Goal: Information Seeking & Learning: Learn about a topic

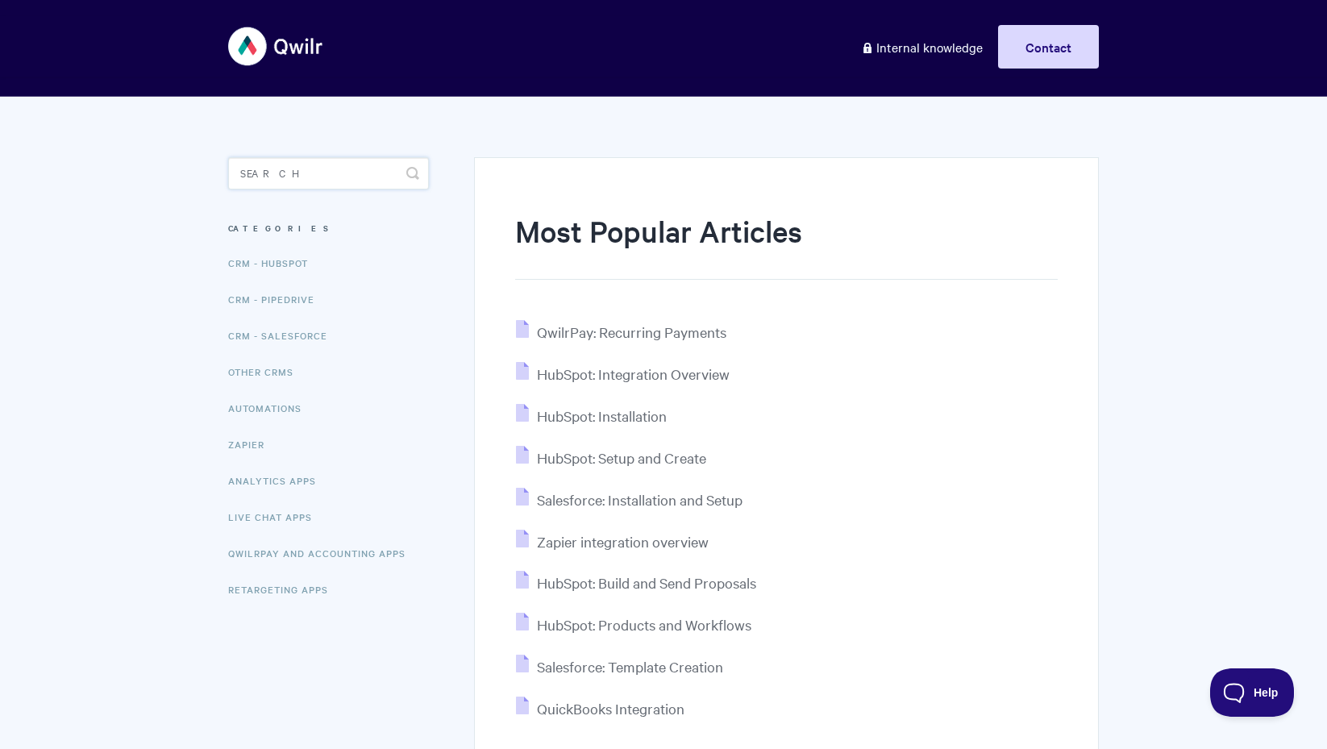
click at [302, 184] on input "Search" at bounding box center [328, 173] width 201 height 32
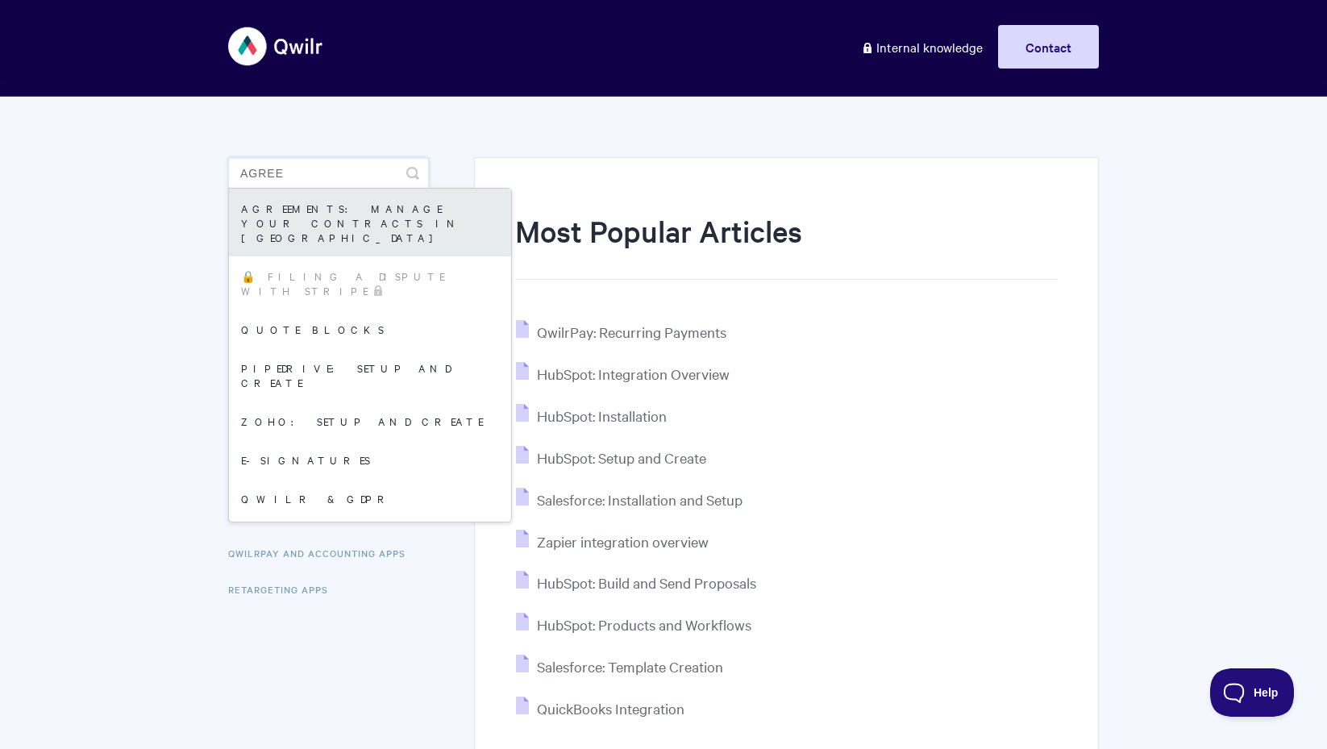
type input "agree"
click at [319, 210] on link "Agreements: Manage your Contracts in [GEOGRAPHIC_DATA]" at bounding box center [370, 223] width 282 height 68
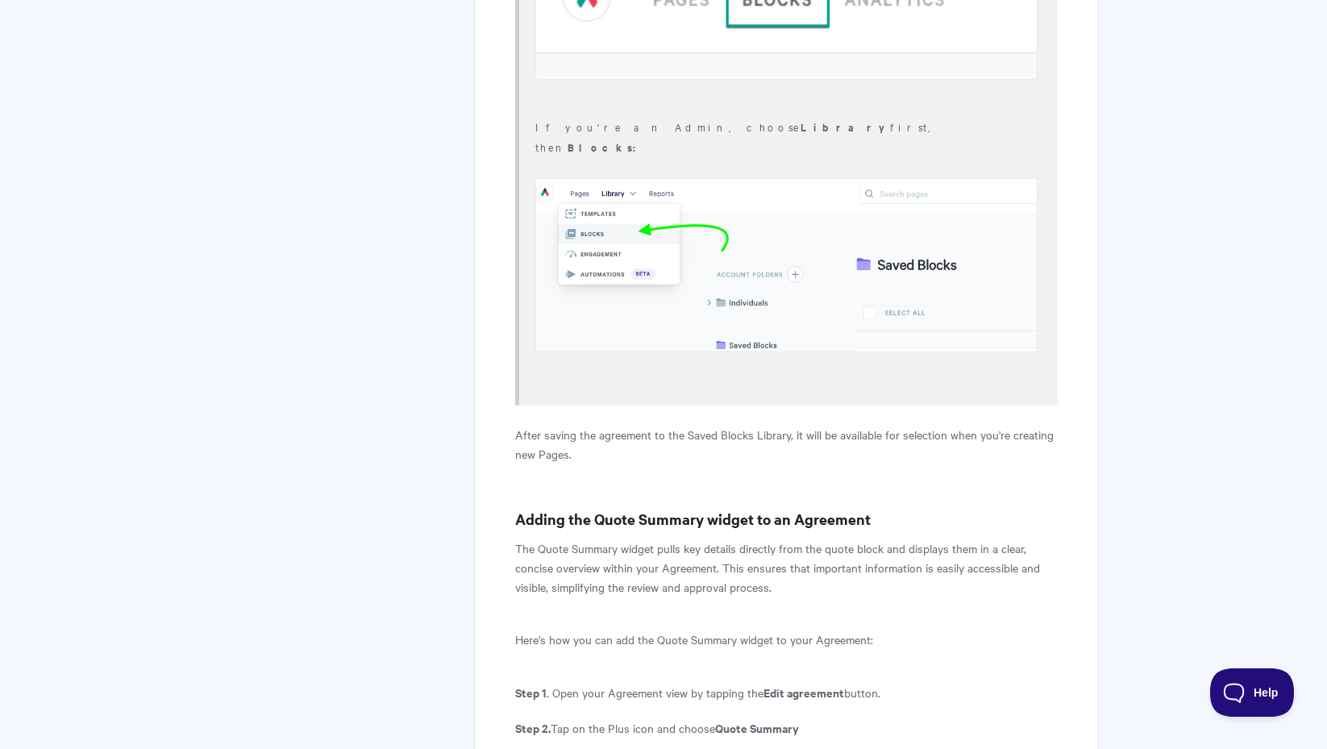
scroll to position [10335, 0]
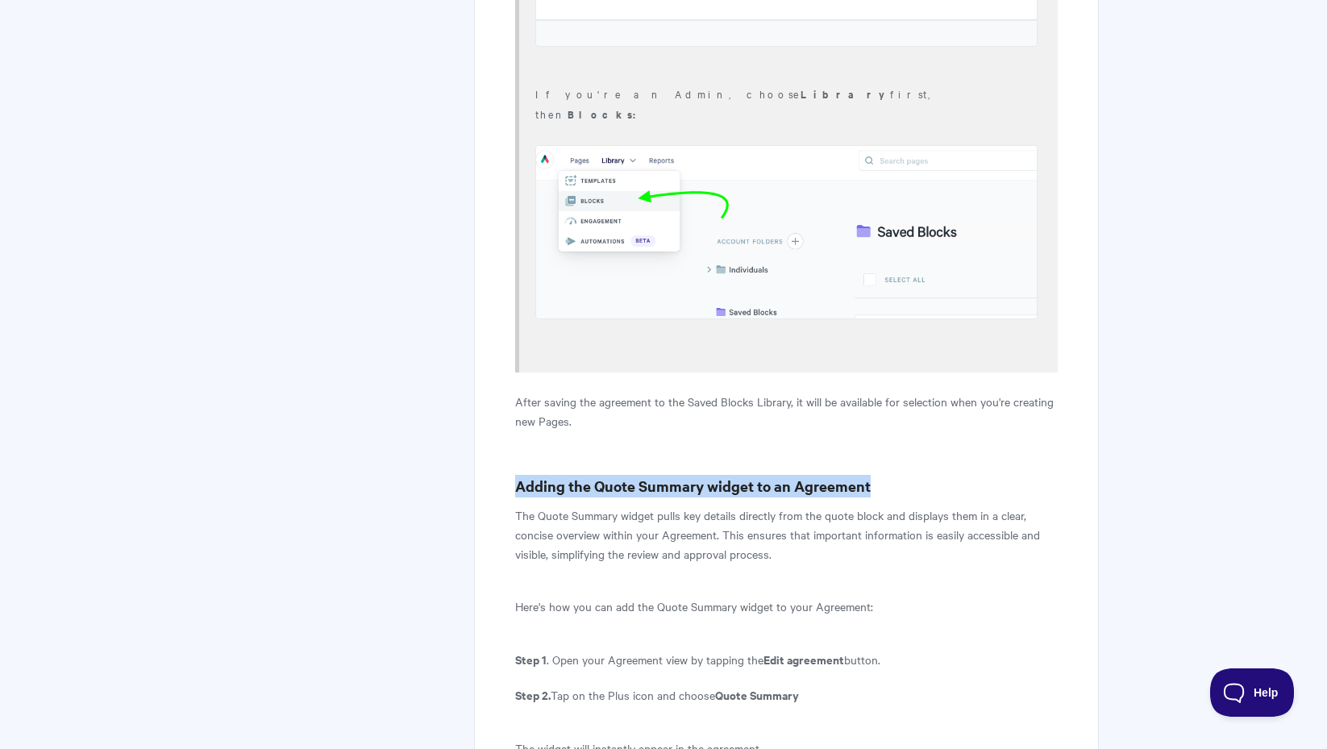
drag, startPoint x: 515, startPoint y: 367, endPoint x: 877, endPoint y: 360, distance: 362.0
click at [877, 475] on h3 "Adding the Quote Summary widget to an Agreement" at bounding box center [786, 486] width 543 height 23
click at [896, 505] on p "The Quote Summary widget pulls key details directly from the quote block and di…" at bounding box center [786, 534] width 543 height 58
drag, startPoint x: 887, startPoint y: 365, endPoint x: 515, endPoint y: 368, distance: 371.7
click at [516, 475] on h3 "Adding the Quote Summary widget to an Agreement" at bounding box center [786, 486] width 543 height 23
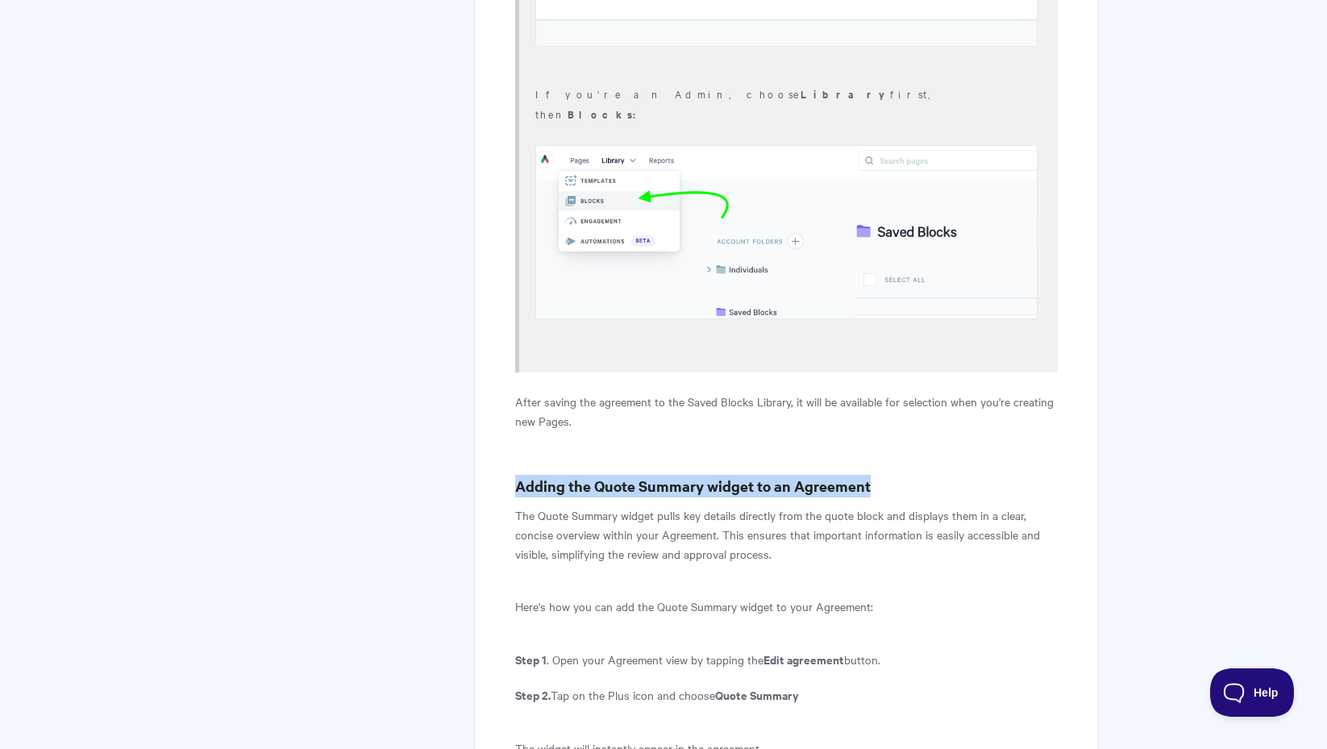
copy h3 "Adding the Quote Summary widget to an Agreement"
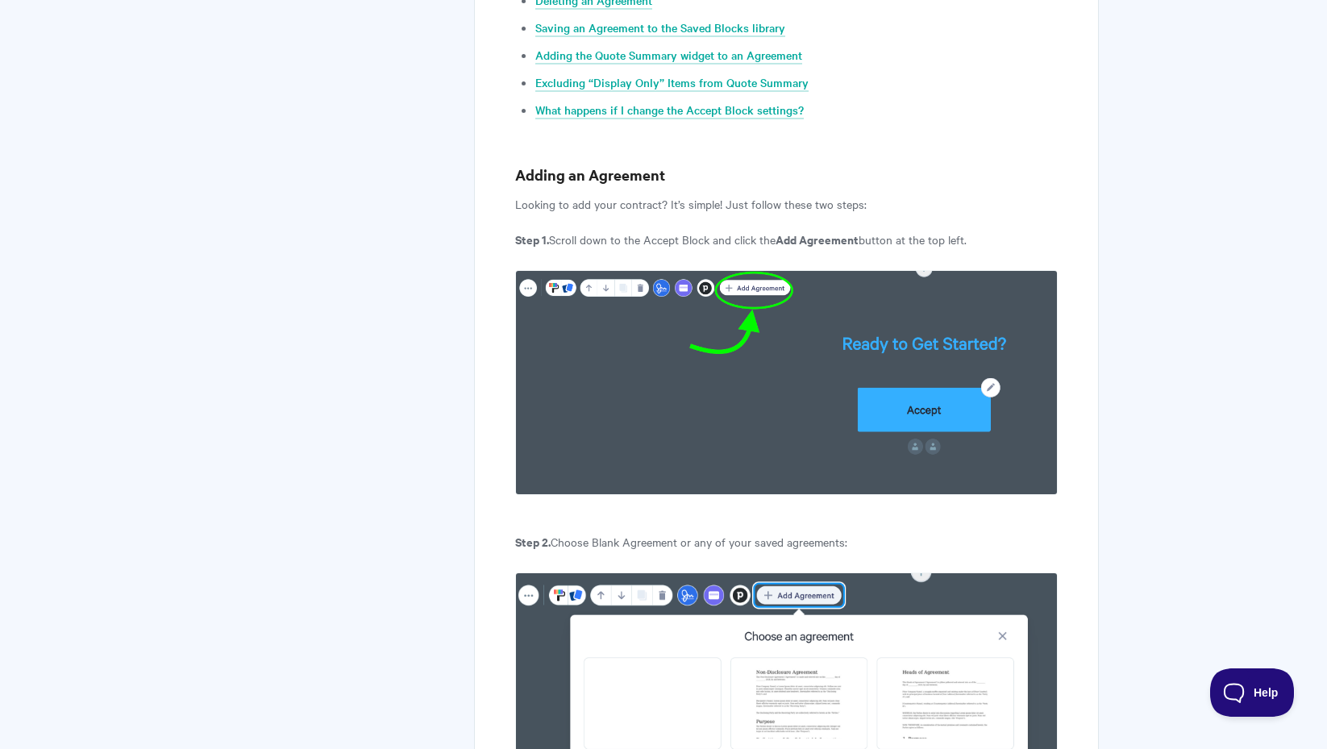
scroll to position [0, 0]
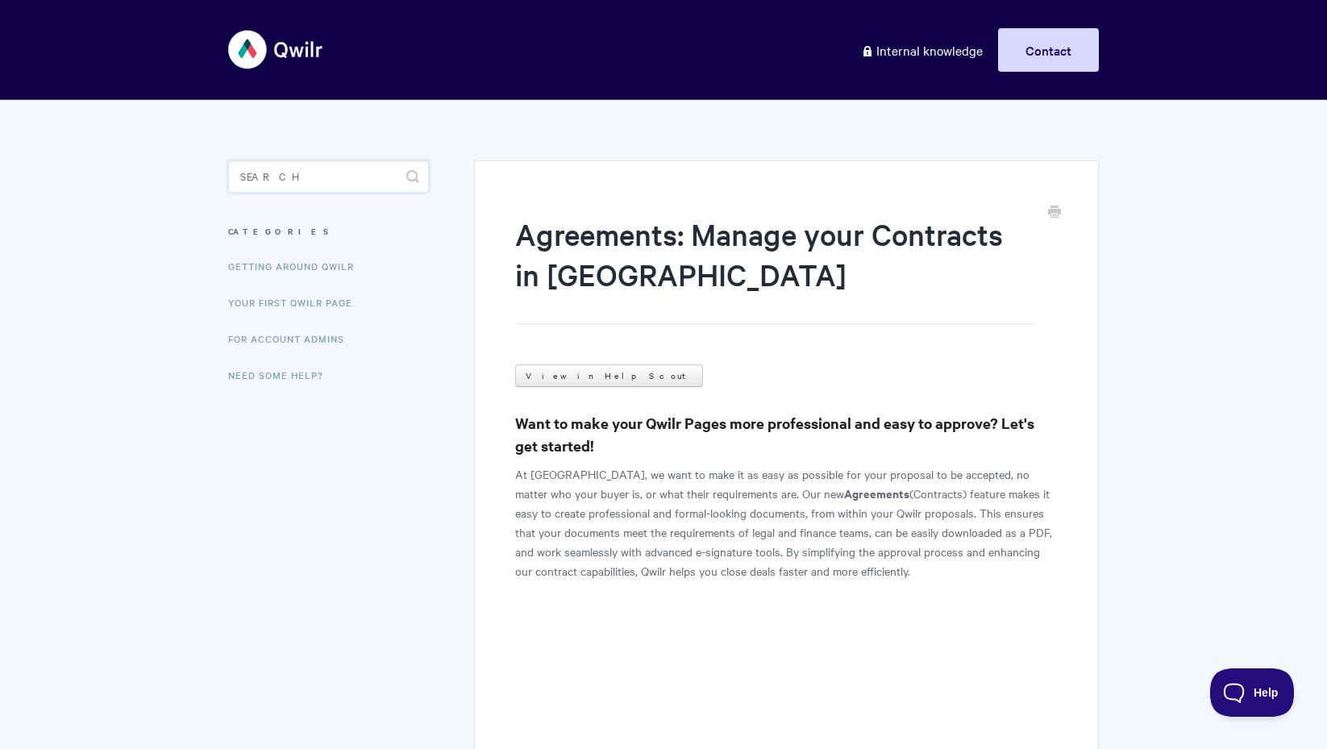
click at [285, 177] on input "Search" at bounding box center [328, 176] width 201 height 32
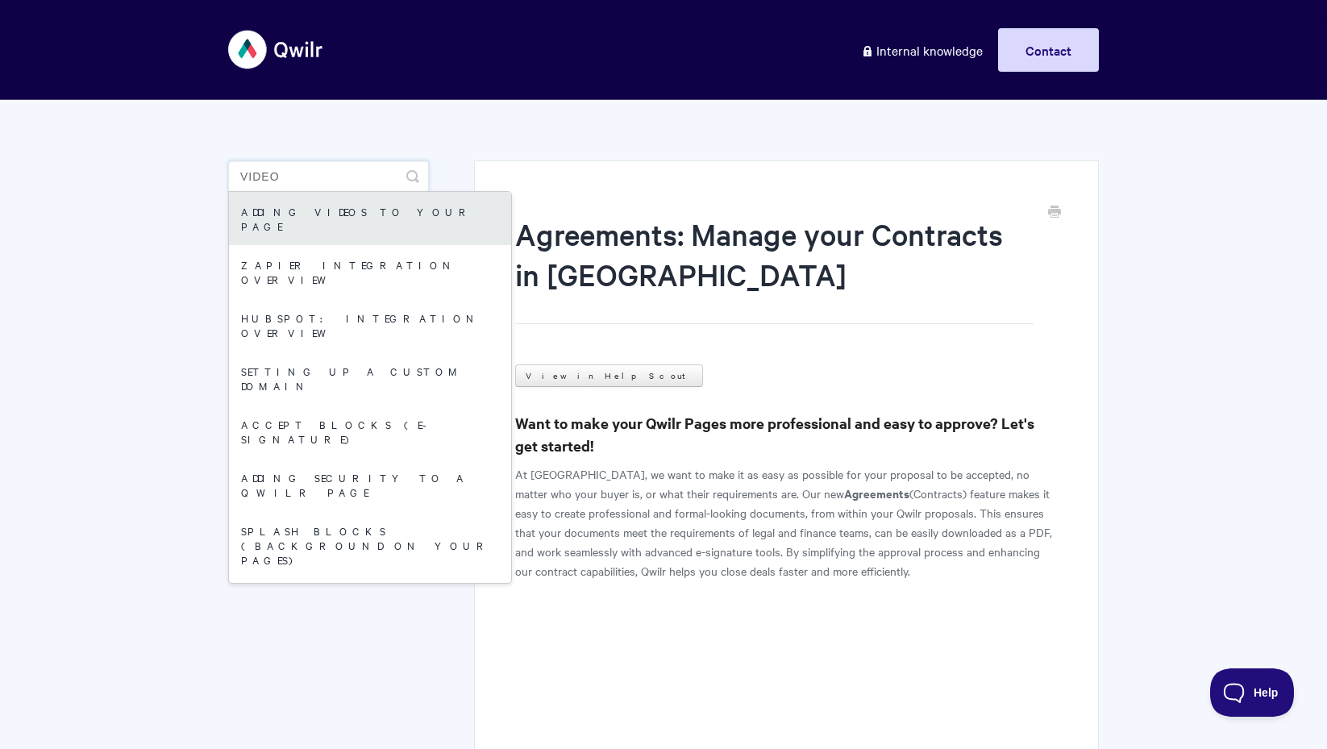
type input "video"
click at [324, 209] on link "Adding Videos to your Page" at bounding box center [370, 218] width 282 height 53
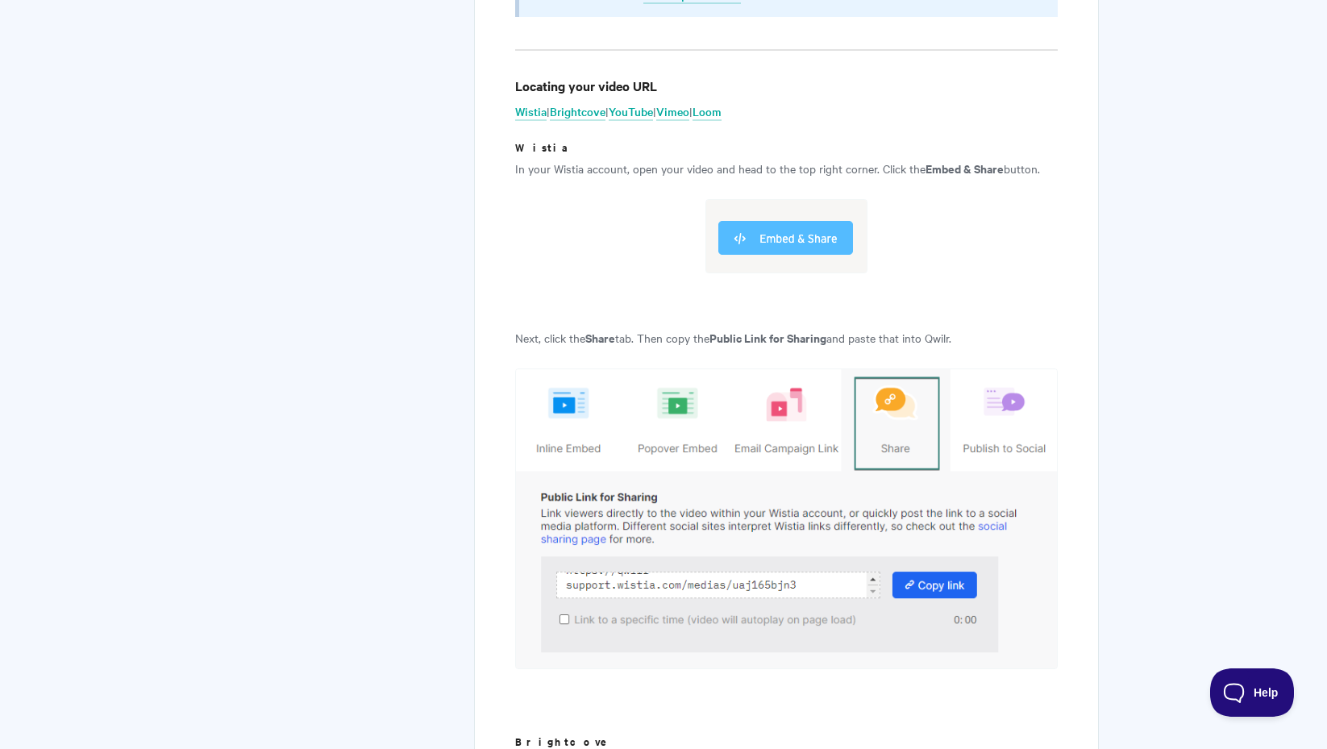
scroll to position [4515, 0]
